Goal: Task Accomplishment & Management: Manage account settings

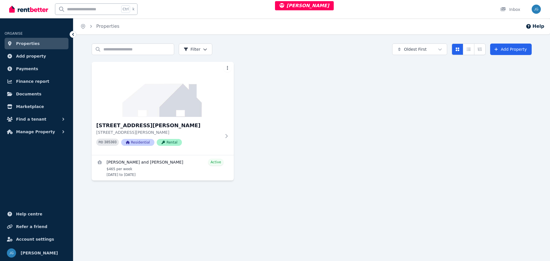
click at [224, 102] on img at bounding box center [163, 89] width 142 height 55
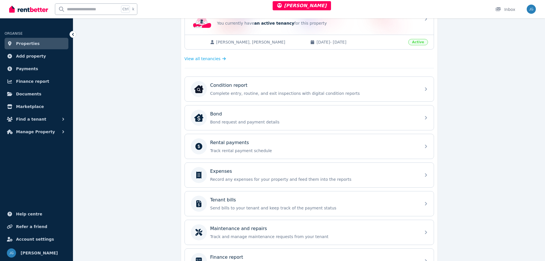
scroll to position [143, 0]
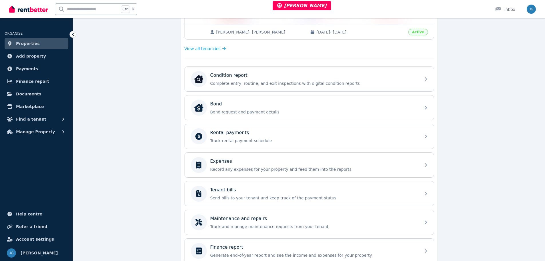
click at [299, 147] on div "Rental payments Track rental payment schedule" at bounding box center [309, 136] width 249 height 25
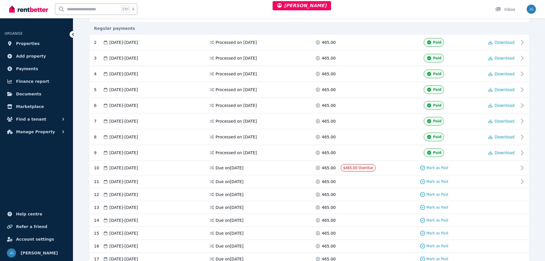
scroll to position [172, 0]
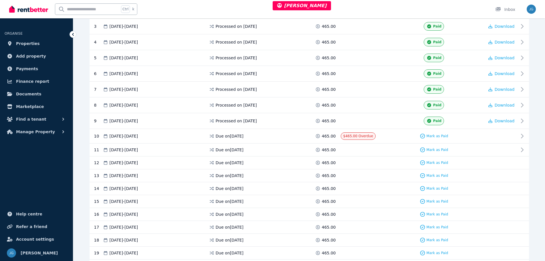
click at [475, 133] on div "Mark as Paid" at bounding box center [434, 135] width 101 height 7
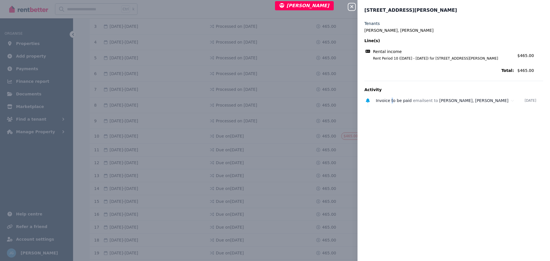
drag, startPoint x: 390, startPoint y: 100, endPoint x: 390, endPoint y: 127, distance: 26.1
click at [390, 126] on div "Tenants Hannah Burton, Joshua Beaumont Line(s) Rental income Rent Period 10 (08…" at bounding box center [453, 137] width 192 height 233
click at [350, 6] on icon "button" at bounding box center [351, 6] width 7 height 5
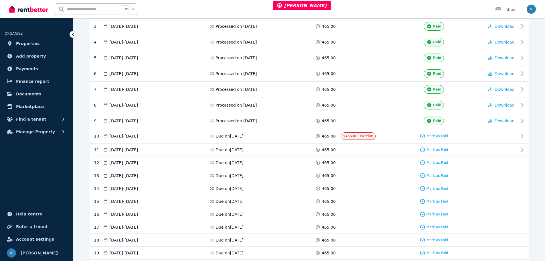
click at [431, 136] on span "Mark as Paid" at bounding box center [438, 136] width 22 height 5
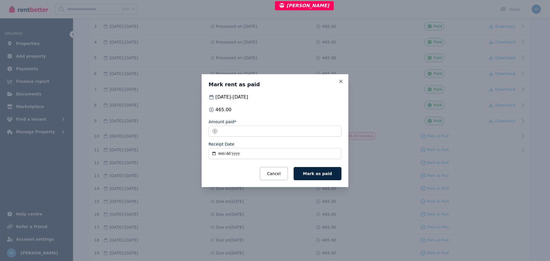
click at [342, 79] on icon at bounding box center [341, 81] width 6 height 5
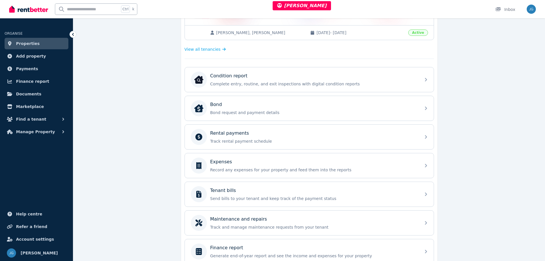
scroll to position [143, 0]
click at [285, 203] on div "Tenant bills Send bills to your tenant and keep track of the payment status" at bounding box center [309, 193] width 249 height 25
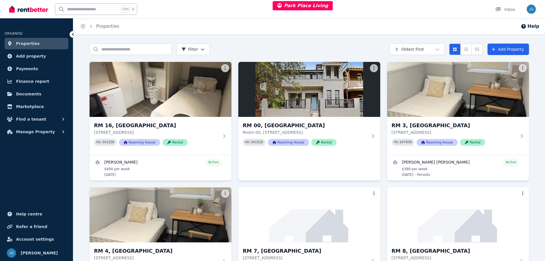
click at [36, 137] on button "Manage Property" at bounding box center [37, 131] width 64 height 11
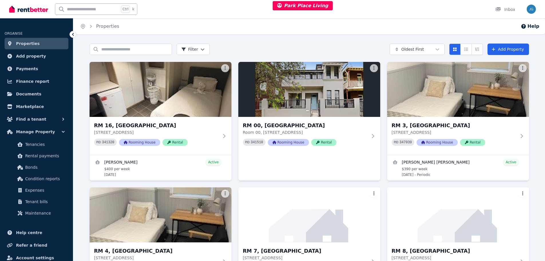
click at [39, 133] on span "Manage Property" at bounding box center [35, 131] width 39 height 7
click at [38, 140] on link "Tenancies" at bounding box center [36, 144] width 59 height 11
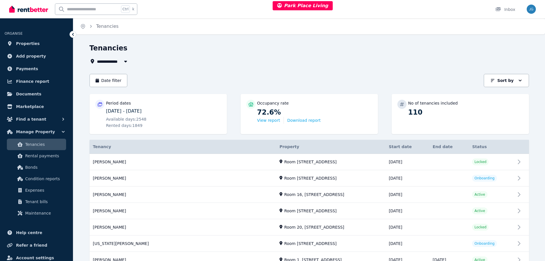
click at [268, 122] on button "View report" at bounding box center [268, 120] width 23 height 6
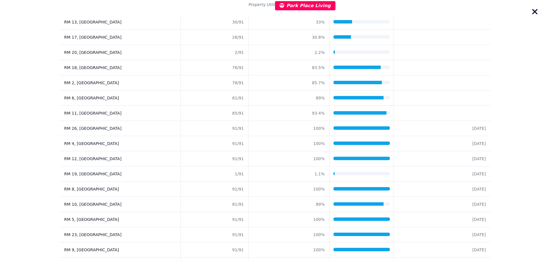
scroll to position [48, 0]
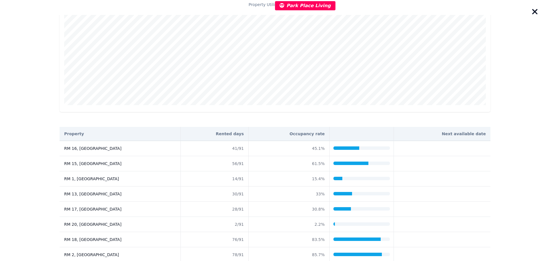
click at [536, 8] on icon "button" at bounding box center [534, 11] width 7 height 9
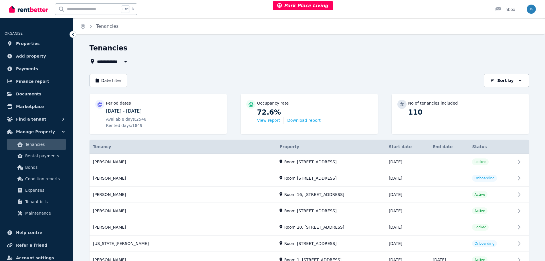
click at [305, 119] on button "Download report" at bounding box center [303, 120] width 33 height 6
click at [273, 120] on button "View report" at bounding box center [268, 120] width 23 height 6
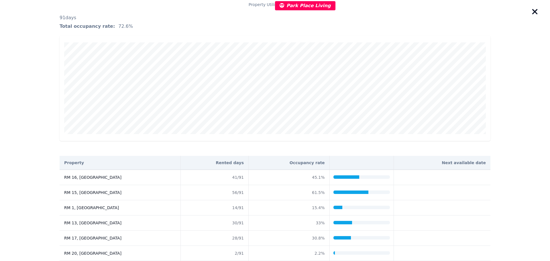
scroll to position [29, 0]
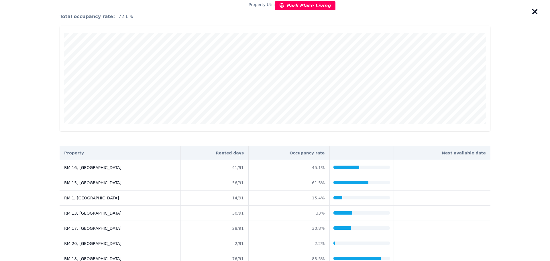
click at [437, 168] on td at bounding box center [441, 167] width 97 height 15
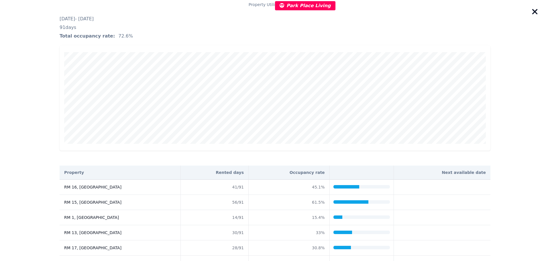
scroll to position [0, 0]
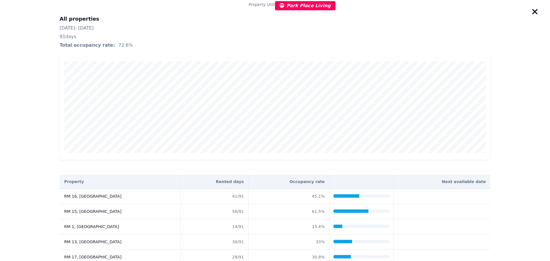
click at [534, 16] on icon "button" at bounding box center [534, 11] width 7 height 9
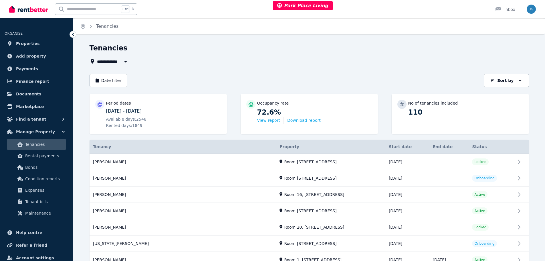
click at [267, 119] on button "View report" at bounding box center [268, 120] width 23 height 6
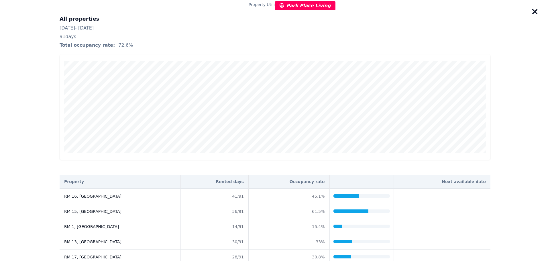
click at [538, 13] on button "button" at bounding box center [535, 12] width 10 height 13
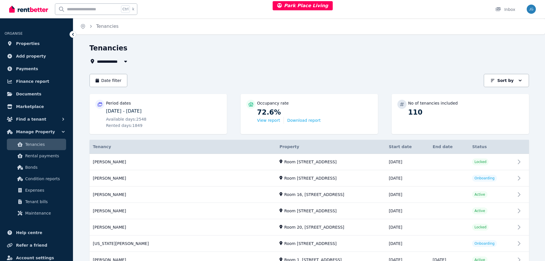
click at [270, 118] on button "View report" at bounding box center [268, 120] width 23 height 6
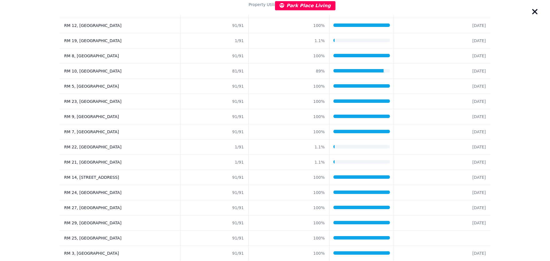
scroll to position [363, 0]
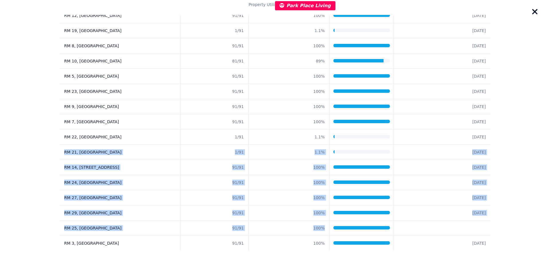
drag, startPoint x: 473, startPoint y: 138, endPoint x: 478, endPoint y: 234, distance: 96.3
click at [478, 234] on tbody "RM [GEOGRAPHIC_DATA] 41 / 91 45.1 % RM [GEOGRAPHIC_DATA] 56 / 91 61.5 % [GEOGRA…" at bounding box center [275, 38] width 431 height 425
click at [478, 234] on td at bounding box center [441, 227] width 97 height 15
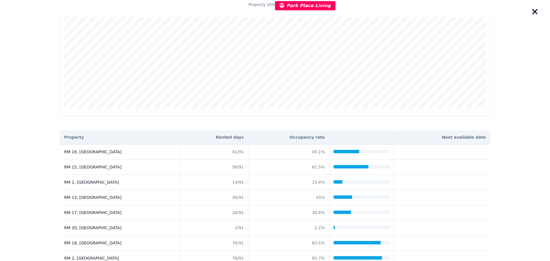
scroll to position [0, 0]
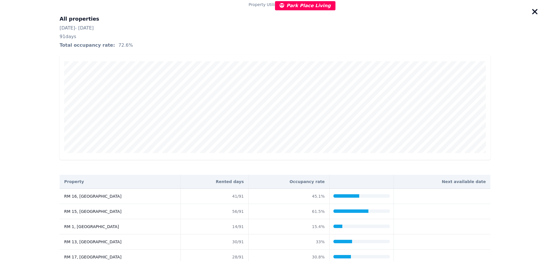
click at [533, 13] on icon "button" at bounding box center [534, 11] width 5 height 5
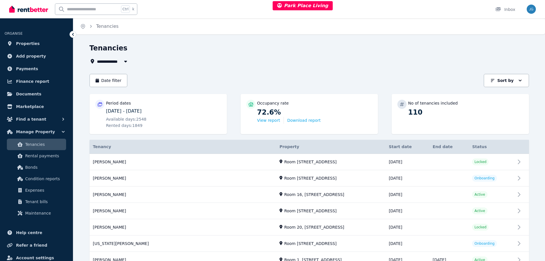
click at [291, 119] on button "Download report" at bounding box center [303, 120] width 33 height 6
click at [274, 122] on button "View report" at bounding box center [268, 120] width 23 height 6
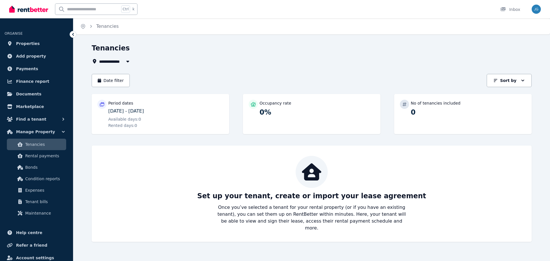
click at [37, 144] on span "Tenancies" at bounding box center [44, 144] width 39 height 7
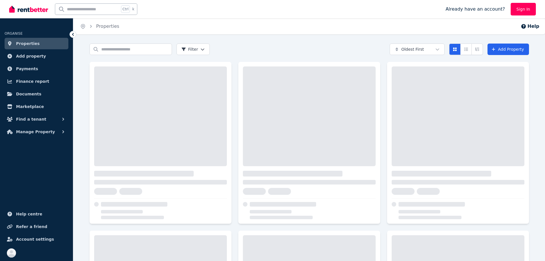
click at [44, 129] on span "Manage Property" at bounding box center [35, 131] width 39 height 7
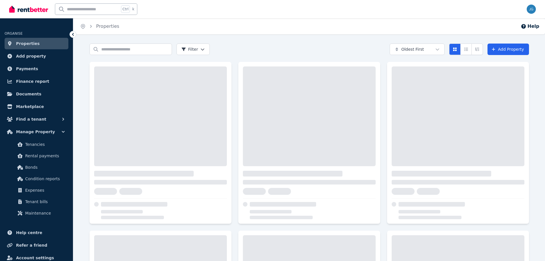
click at [39, 142] on span "Tenancies" at bounding box center [44, 144] width 39 height 7
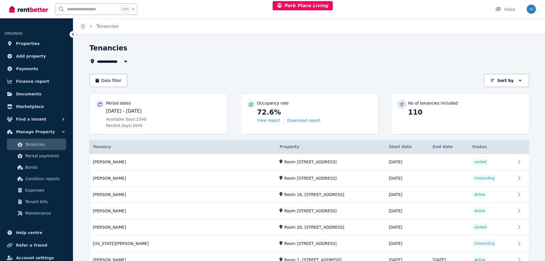
click at [288, 119] on button "Download report" at bounding box center [303, 120] width 33 height 6
